Goal: Information Seeking & Learning: Understand process/instructions

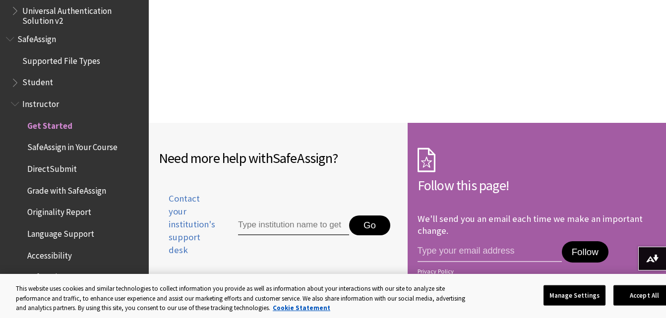
scroll to position [1707, 0]
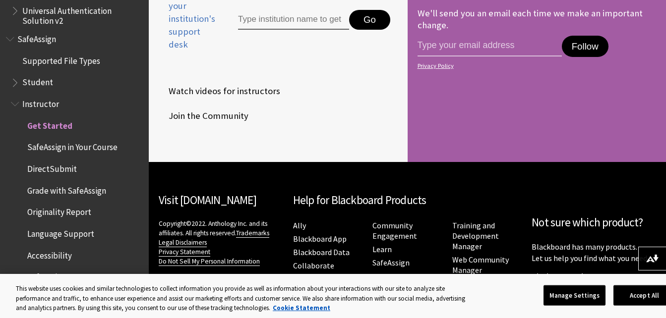
click at [28, 90] on span "Student" at bounding box center [77, 82] width 132 height 17
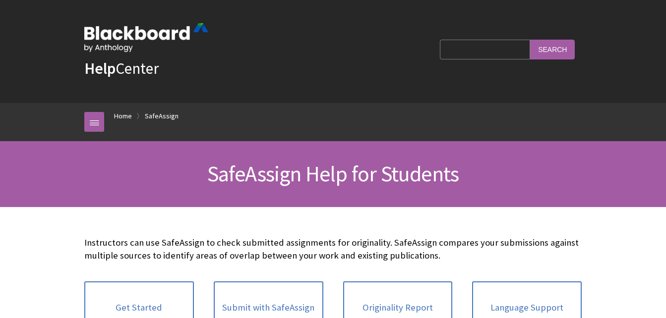
scroll to position [1190, 0]
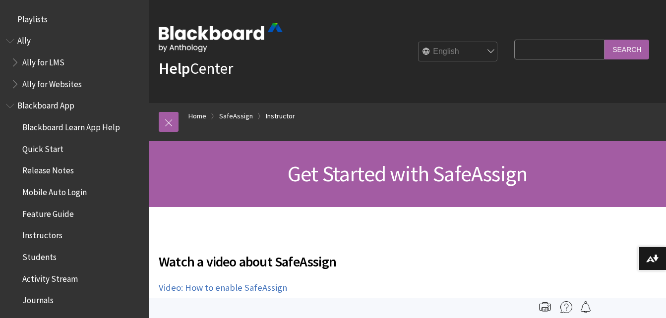
scroll to position [1233, 0]
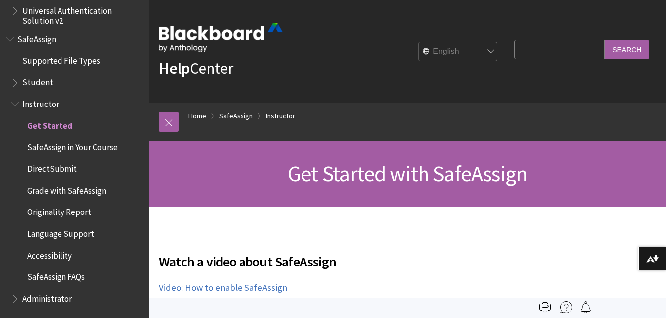
click at [43, 79] on span "Student" at bounding box center [37, 80] width 31 height 13
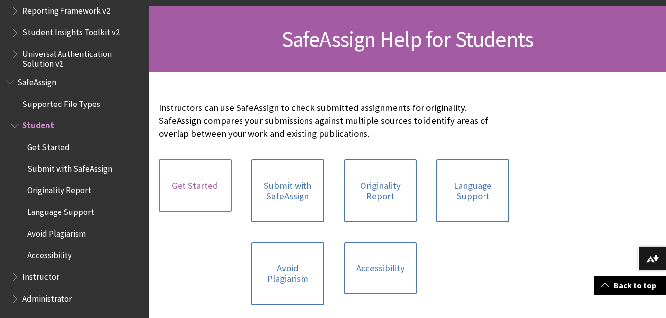
scroll to position [136, 0]
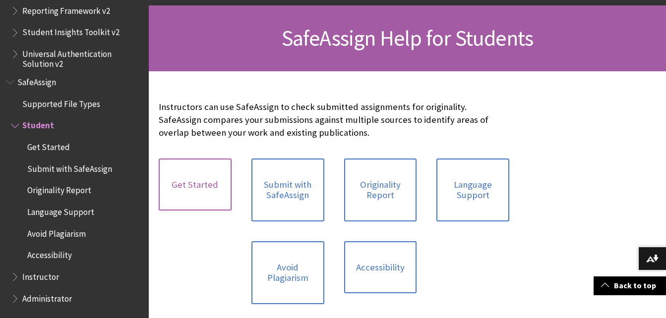
click at [217, 183] on link "Get Started" at bounding box center [195, 185] width 73 height 53
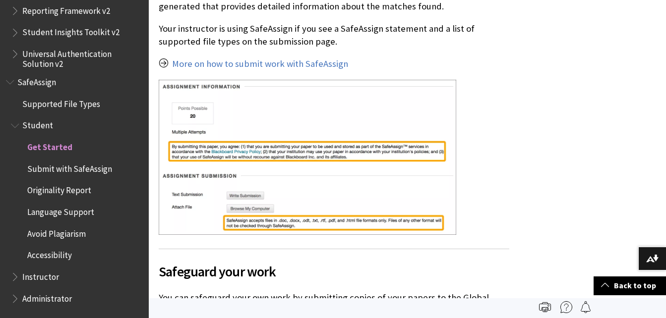
scroll to position [389, 0]
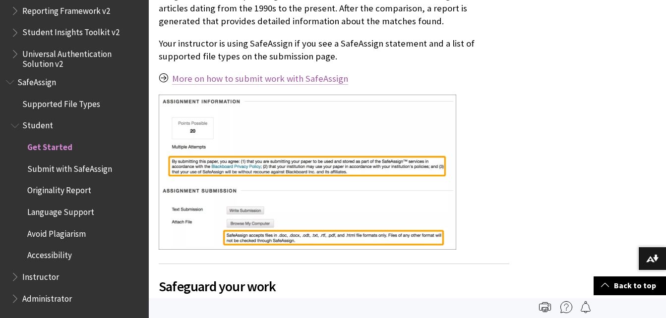
click at [285, 73] on link "More on how to submit work with SafeAssign" at bounding box center [260, 79] width 176 height 12
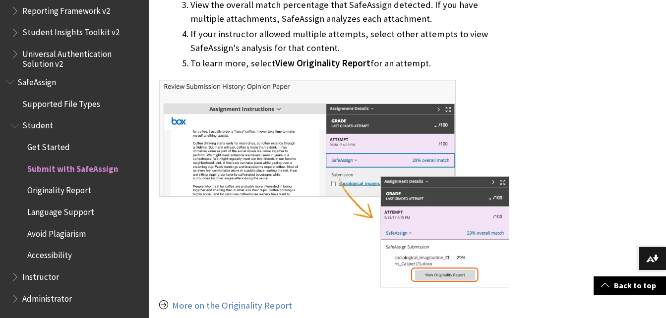
scroll to position [872, 0]
